Goal: Download file/media

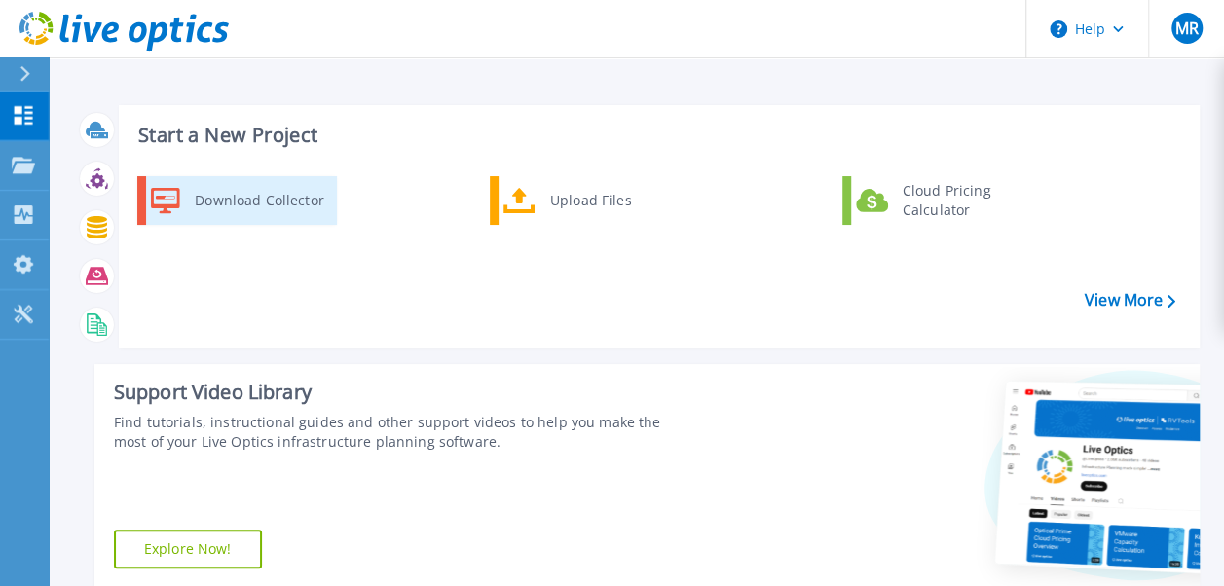
click at [256, 198] on div "Download Collector" at bounding box center [258, 200] width 147 height 39
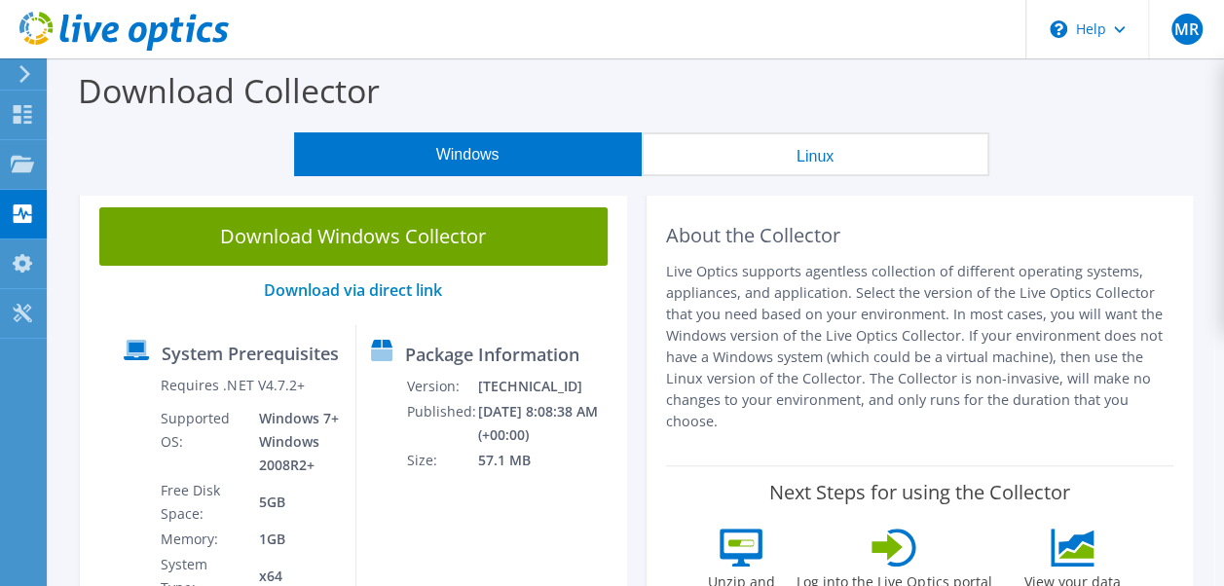
click at [802, 156] on button "Linux" at bounding box center [816, 154] width 348 height 44
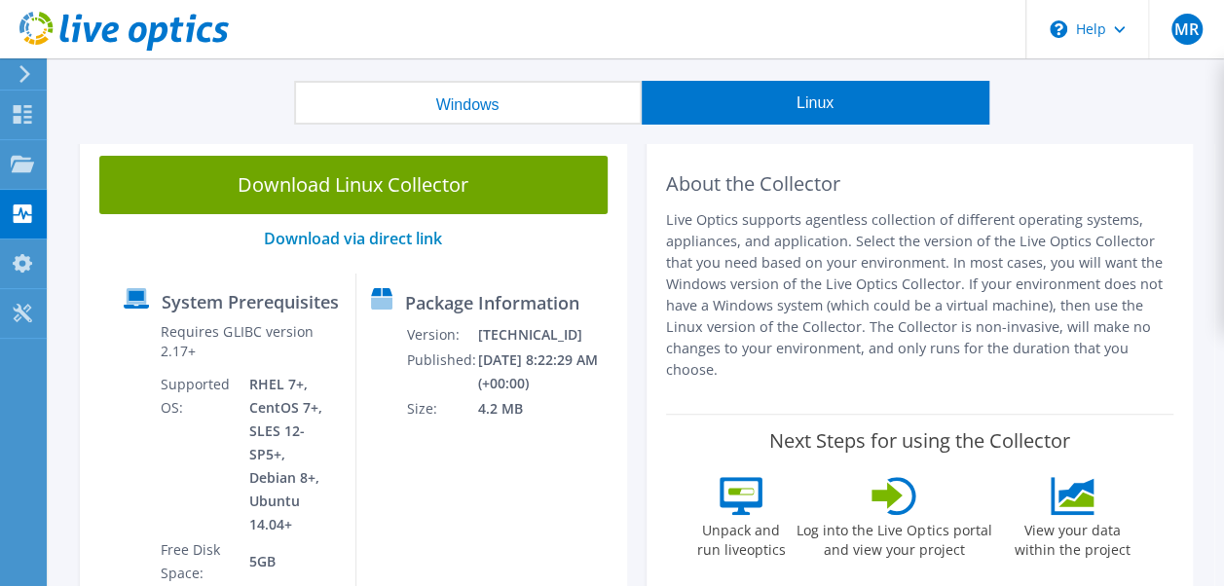
scroll to position [39, 0]
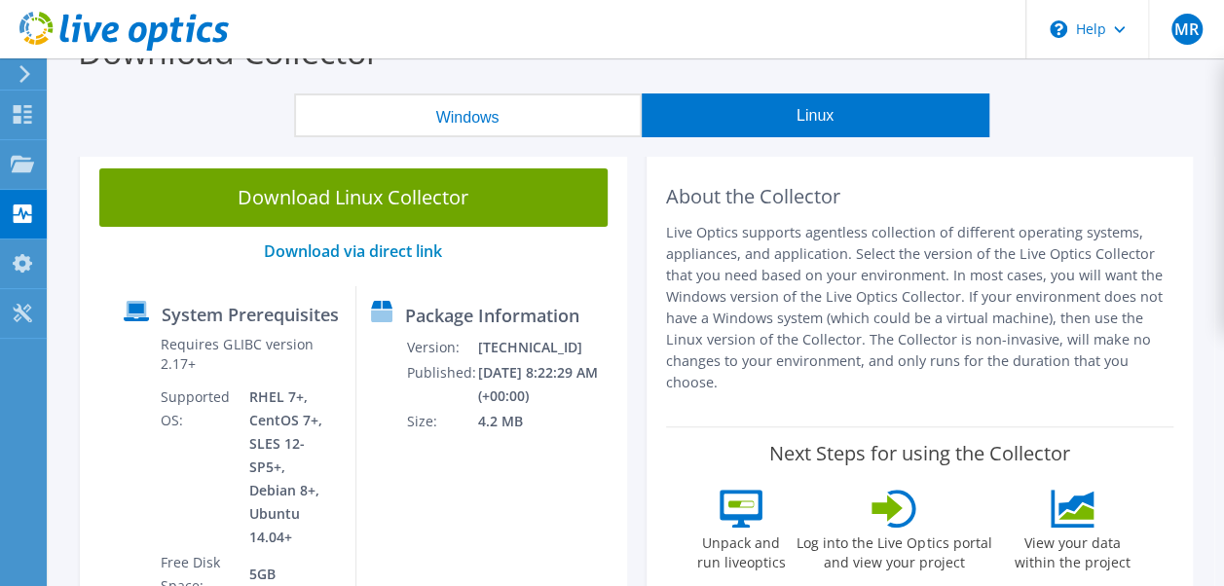
click at [493, 113] on button "Windows" at bounding box center [468, 116] width 348 height 44
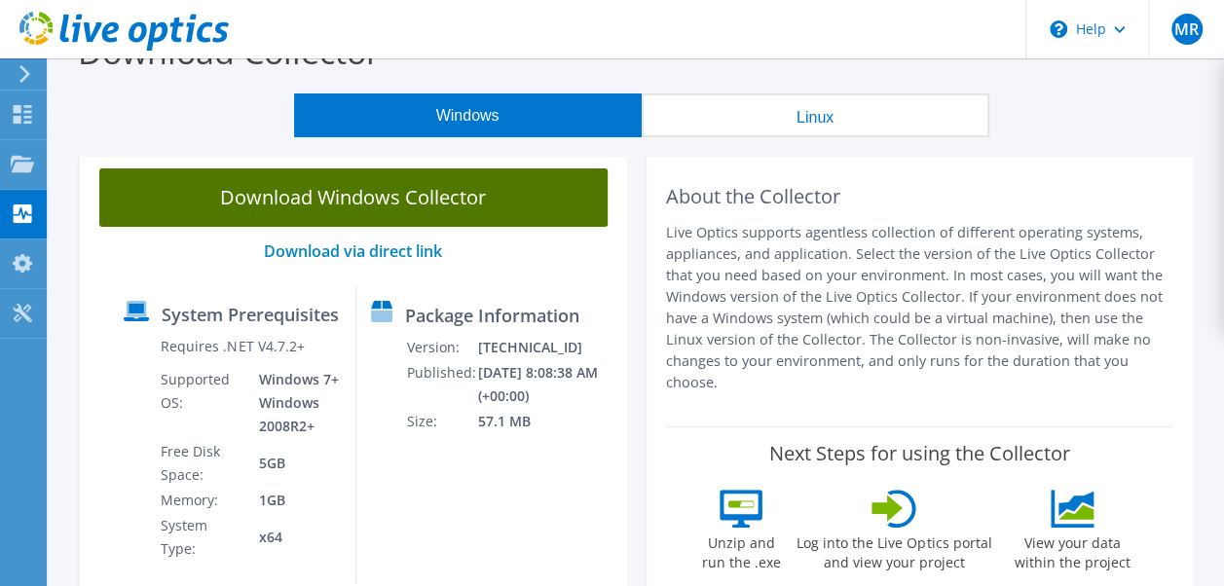
click at [427, 195] on link "Download Windows Collector" at bounding box center [353, 198] width 508 height 58
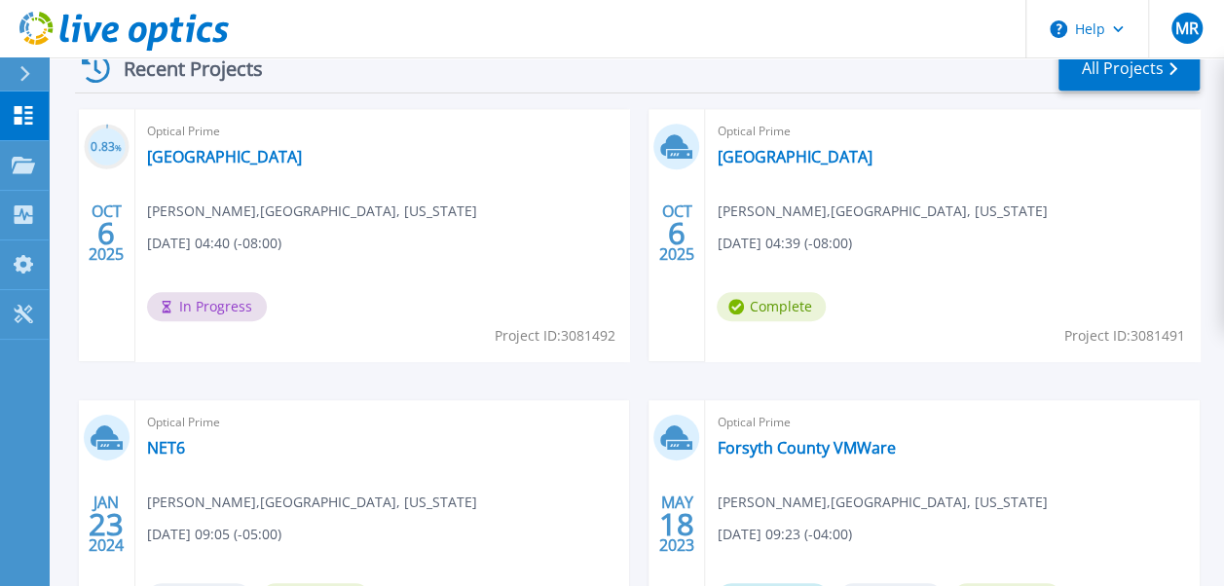
scroll to position [573, 0]
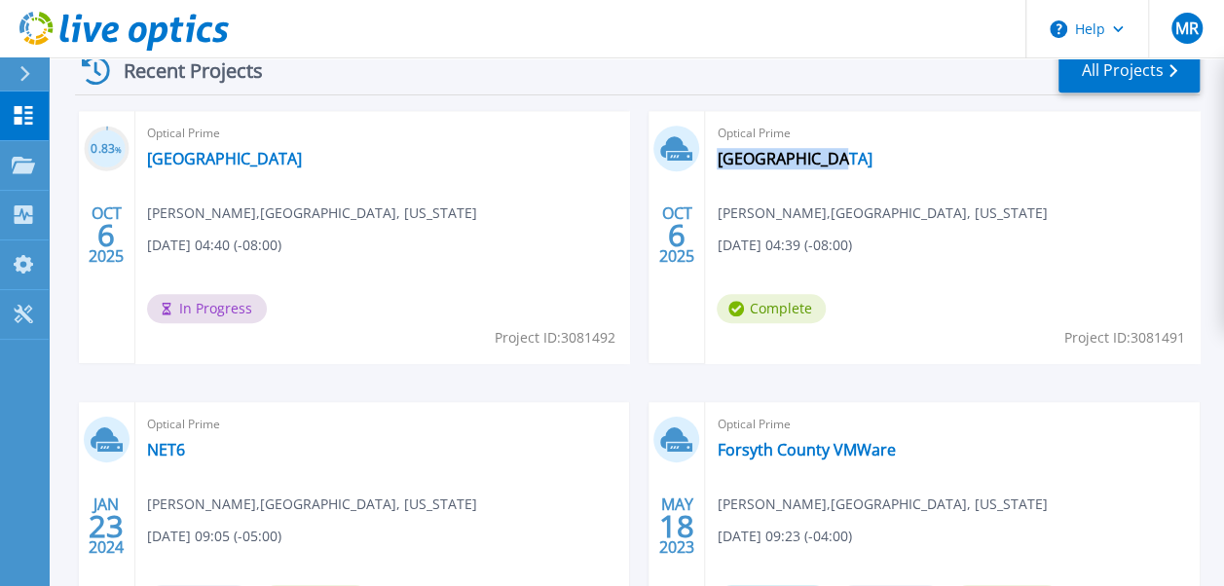
drag, startPoint x: 1017, startPoint y: 245, endPoint x: 812, endPoint y: 277, distance: 206.9
click at [812, 277] on div "Optical Prime Forsyth County Matt Robbins , FORSYTH COUNTY, NORTH CAROLINA 10/0…" at bounding box center [952, 237] width 495 height 252
click at [803, 327] on div "Complete" at bounding box center [776, 313] width 119 height 39
